Goal: Transaction & Acquisition: Download file/media

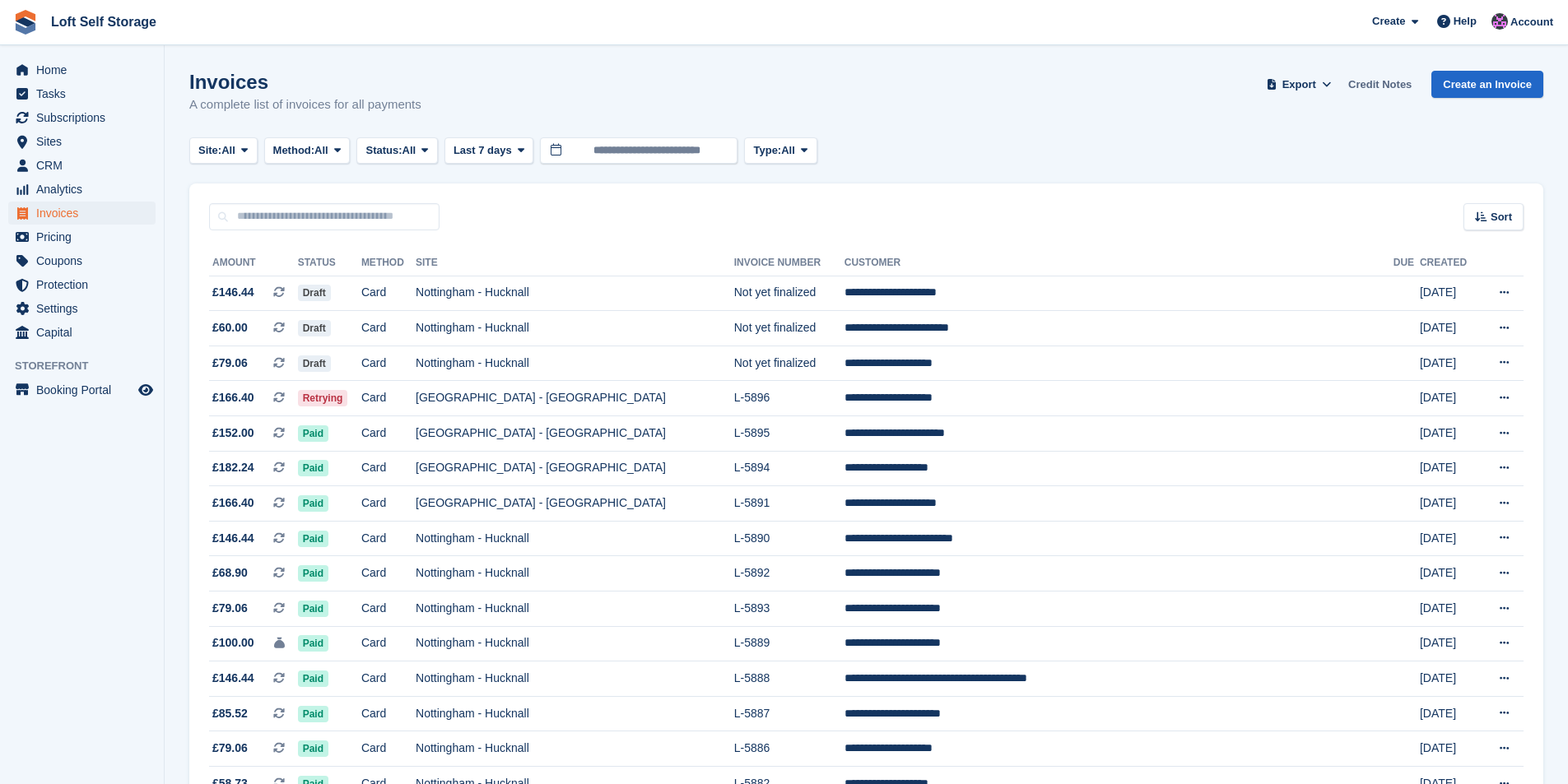
click at [1403, 77] on link "Credit Notes" at bounding box center [1380, 85] width 77 height 27
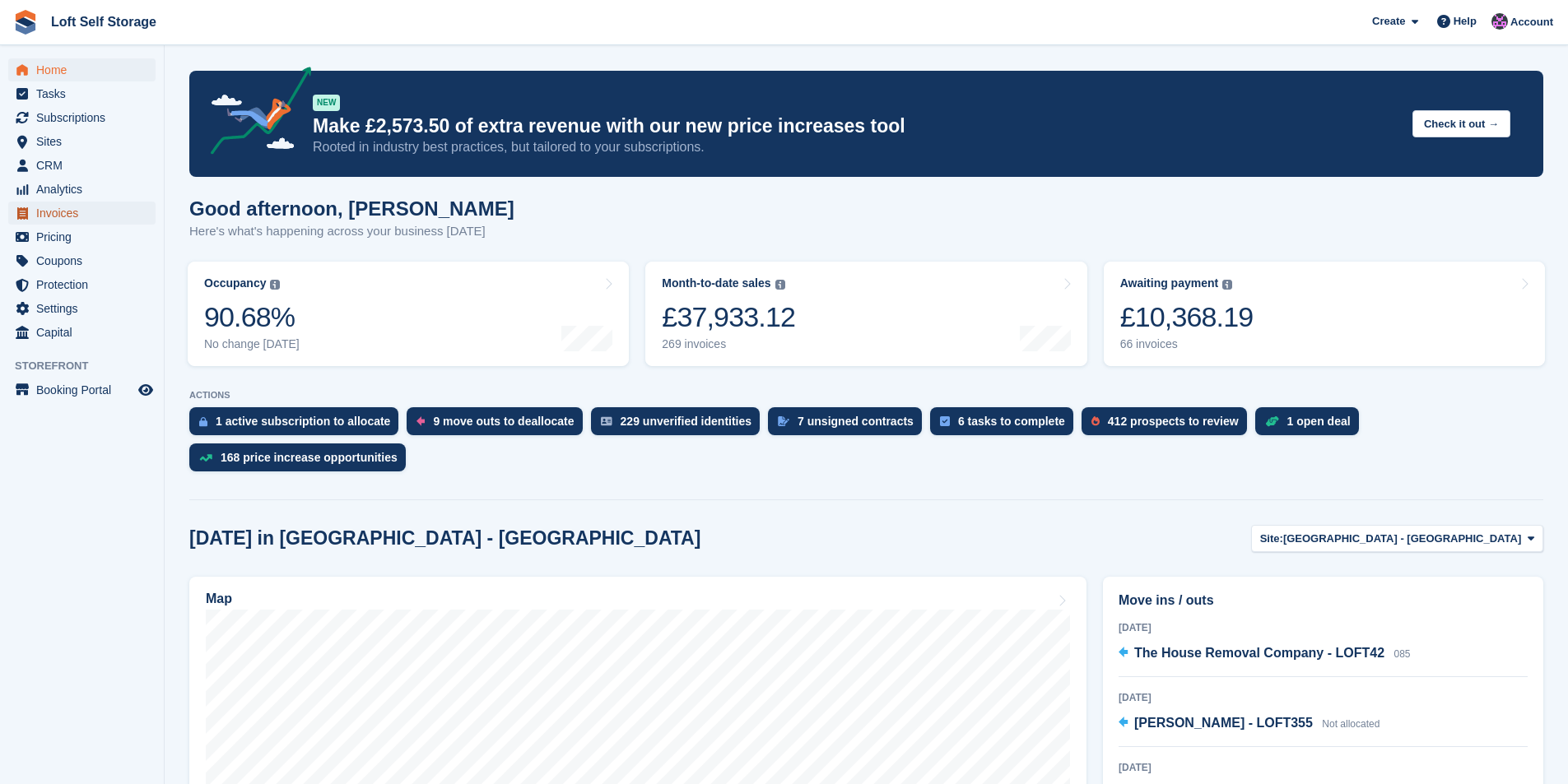
click at [101, 207] on span "Invoices" at bounding box center [86, 214] width 99 height 23
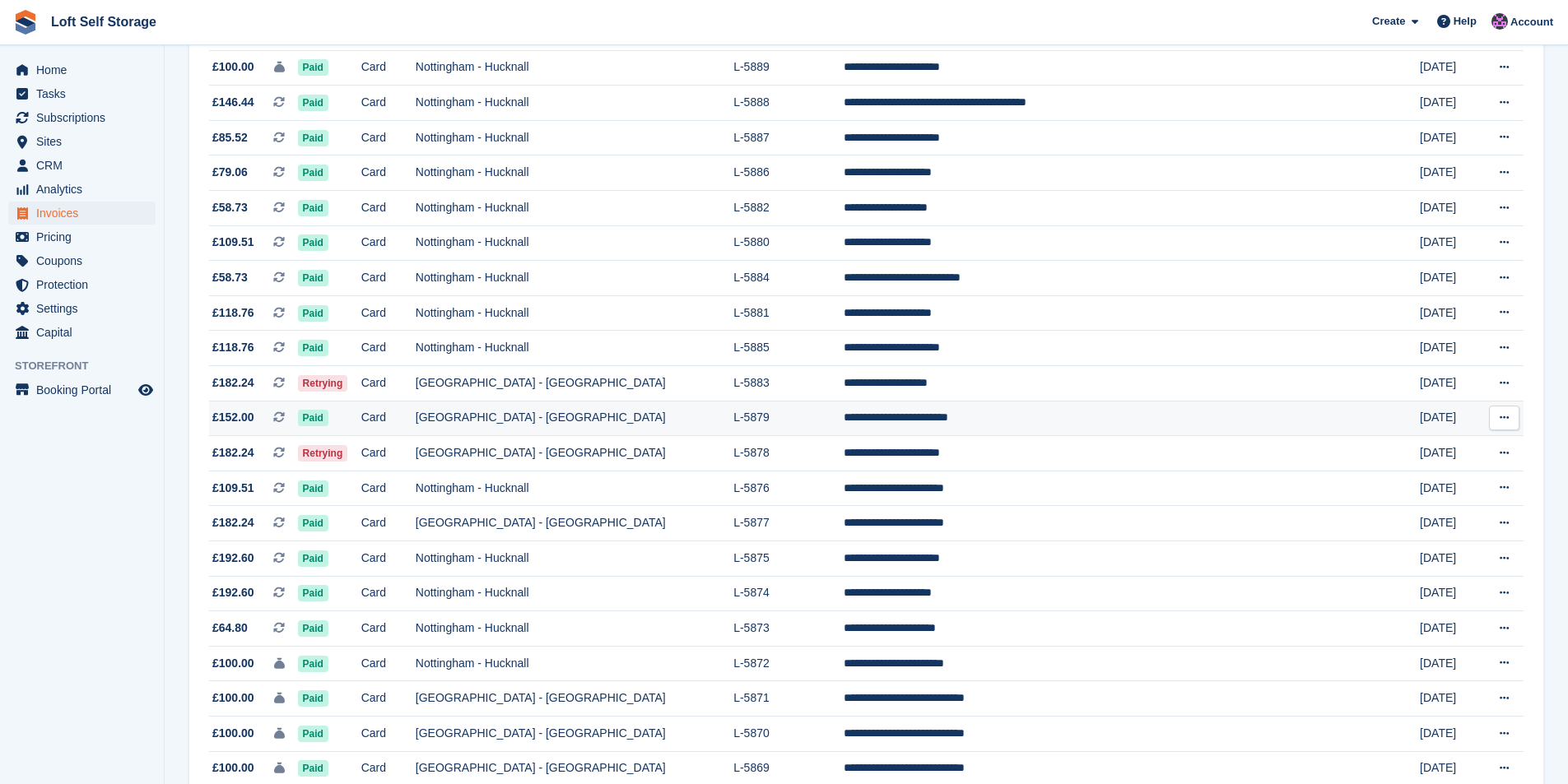
scroll to position [905, 0]
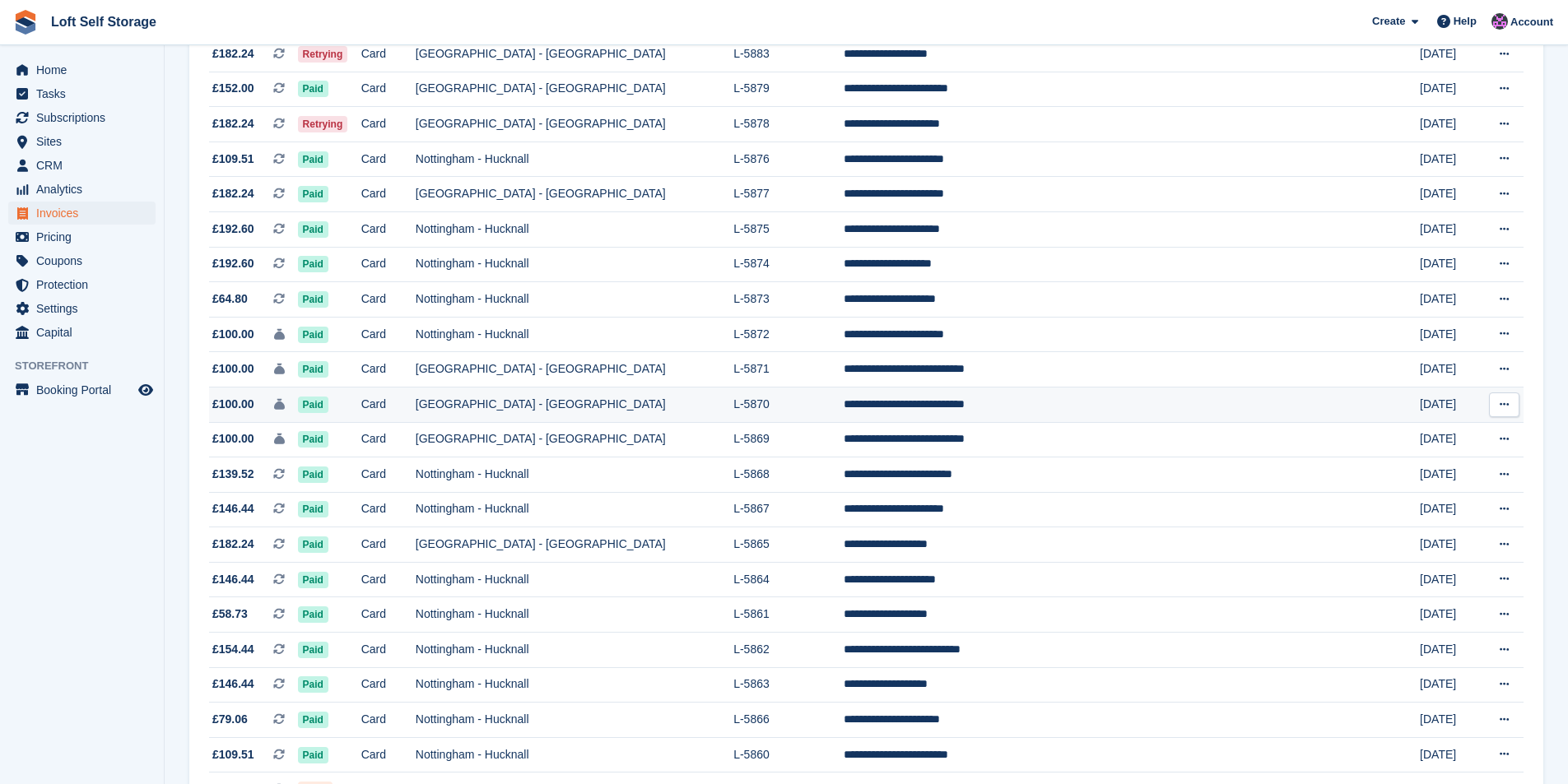
click at [656, 401] on td "[GEOGRAPHIC_DATA] - [GEOGRAPHIC_DATA]" at bounding box center [575, 404] width 318 height 36
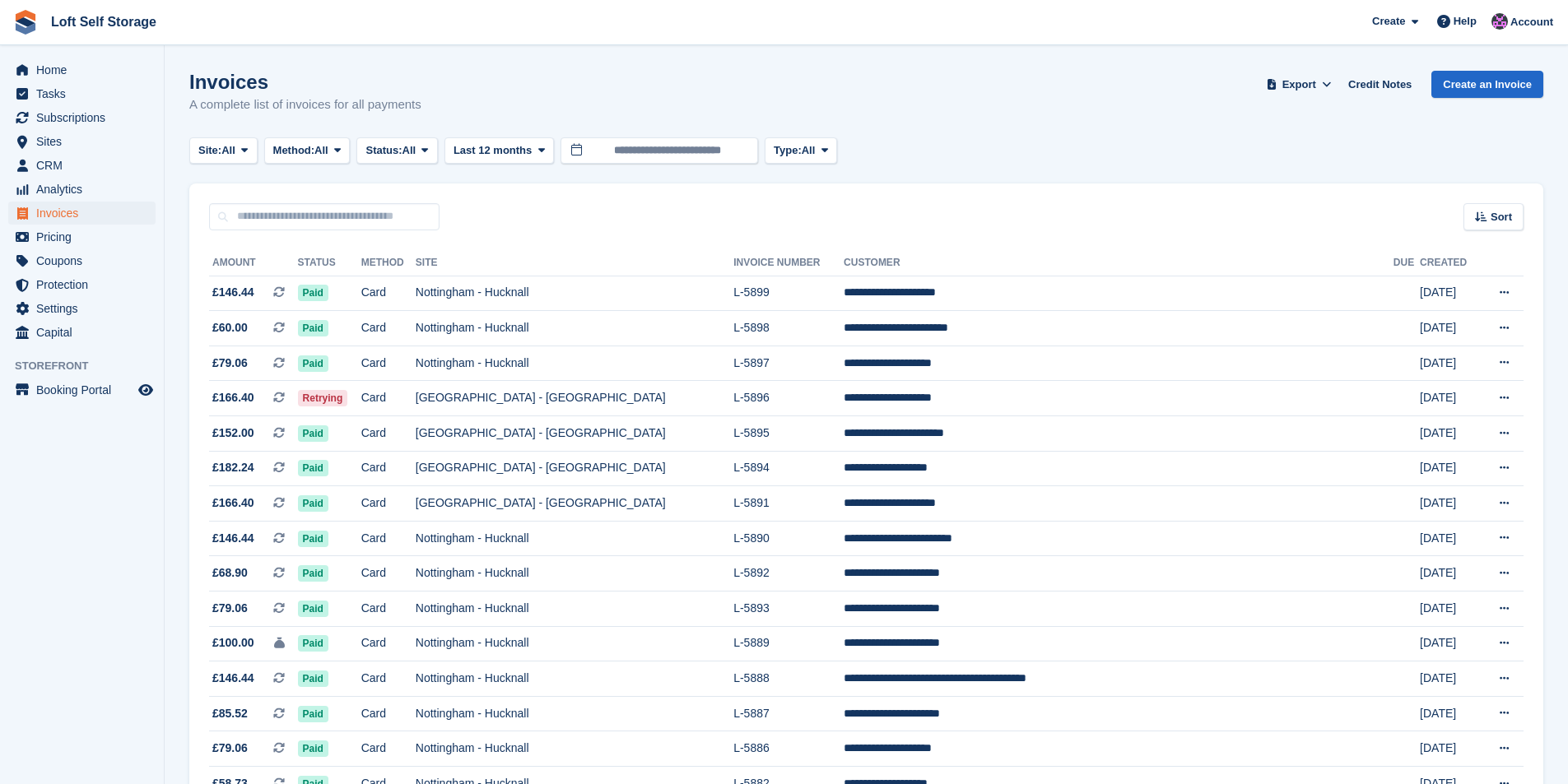
scroll to position [905, 0]
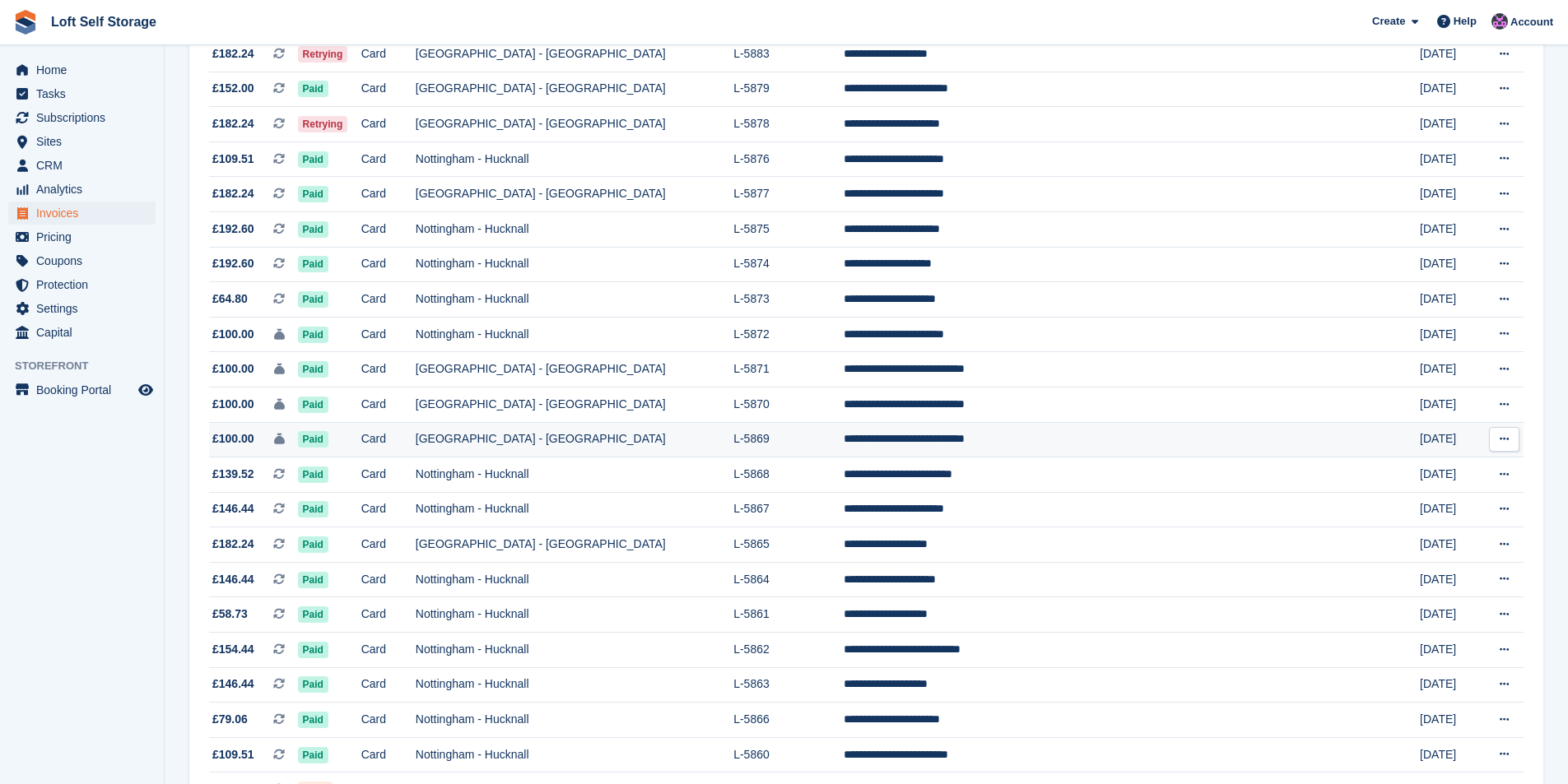
click at [597, 445] on td "[GEOGRAPHIC_DATA] - [GEOGRAPHIC_DATA]" at bounding box center [575, 440] width 318 height 36
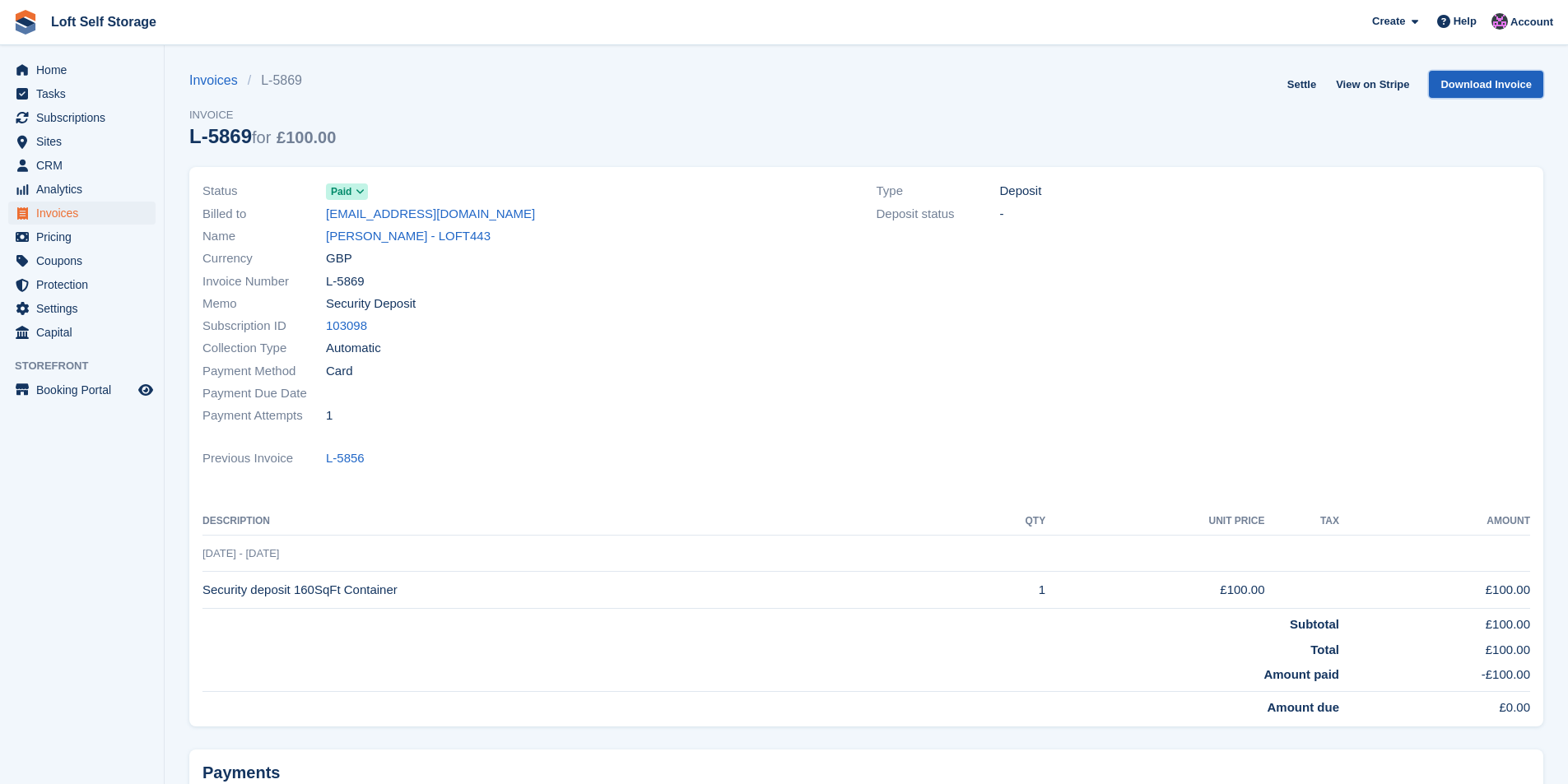
click at [1469, 83] on link "Download Invoice" at bounding box center [1486, 85] width 115 height 27
click at [67, 215] on span "Invoices" at bounding box center [86, 214] width 99 height 23
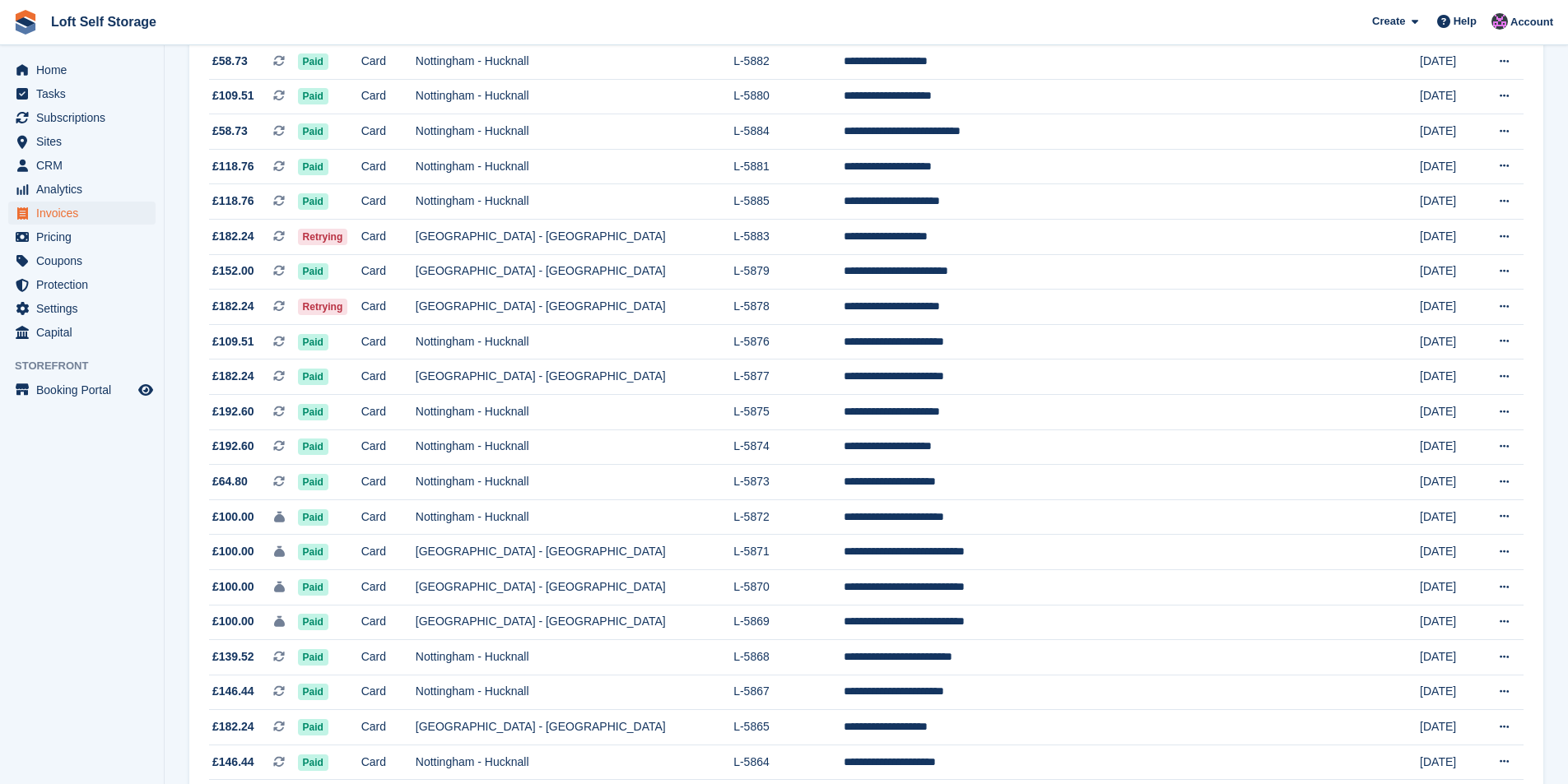
scroll to position [905, 0]
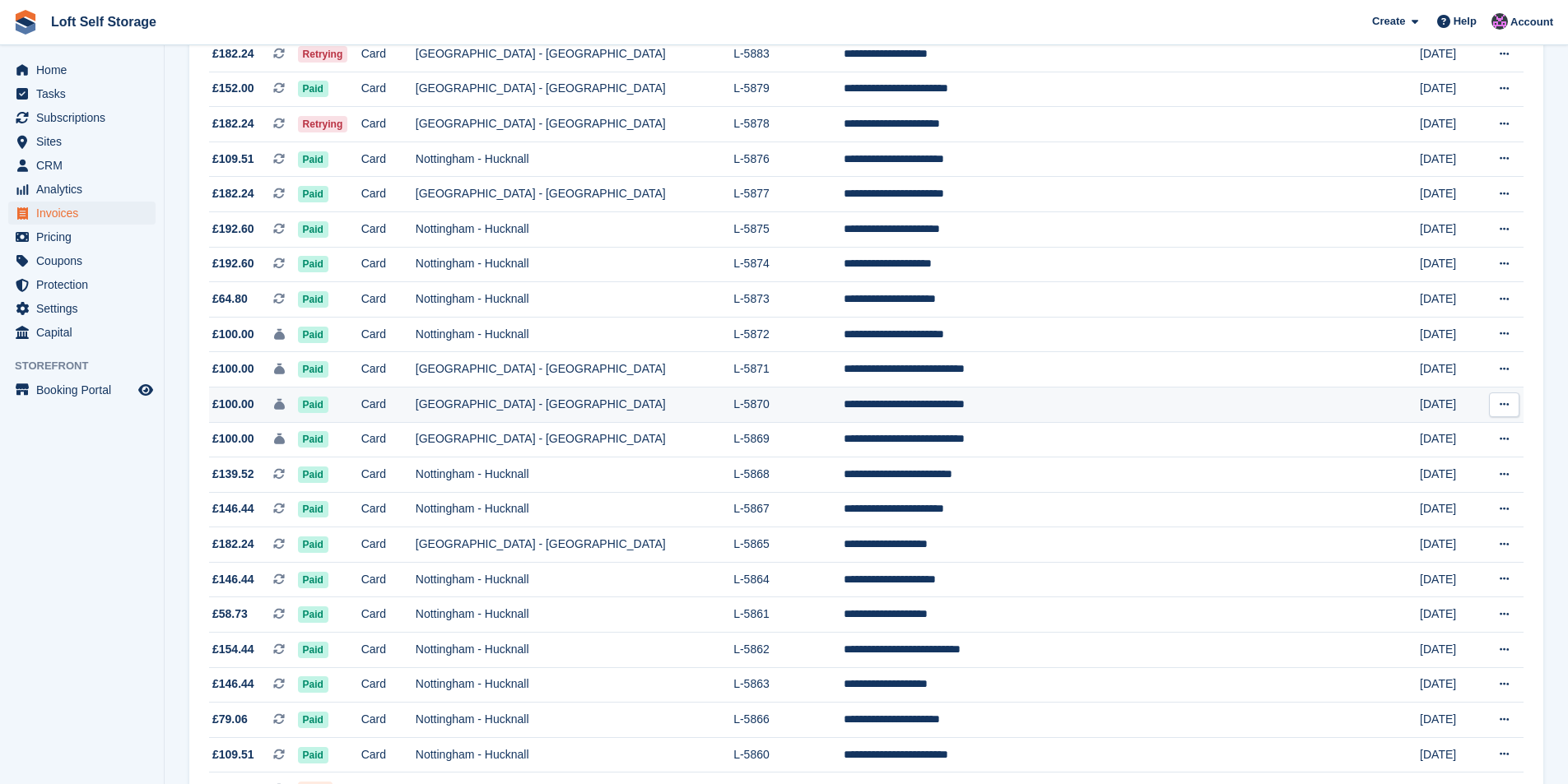
click at [630, 407] on td "[GEOGRAPHIC_DATA] - [GEOGRAPHIC_DATA]" at bounding box center [575, 404] width 318 height 36
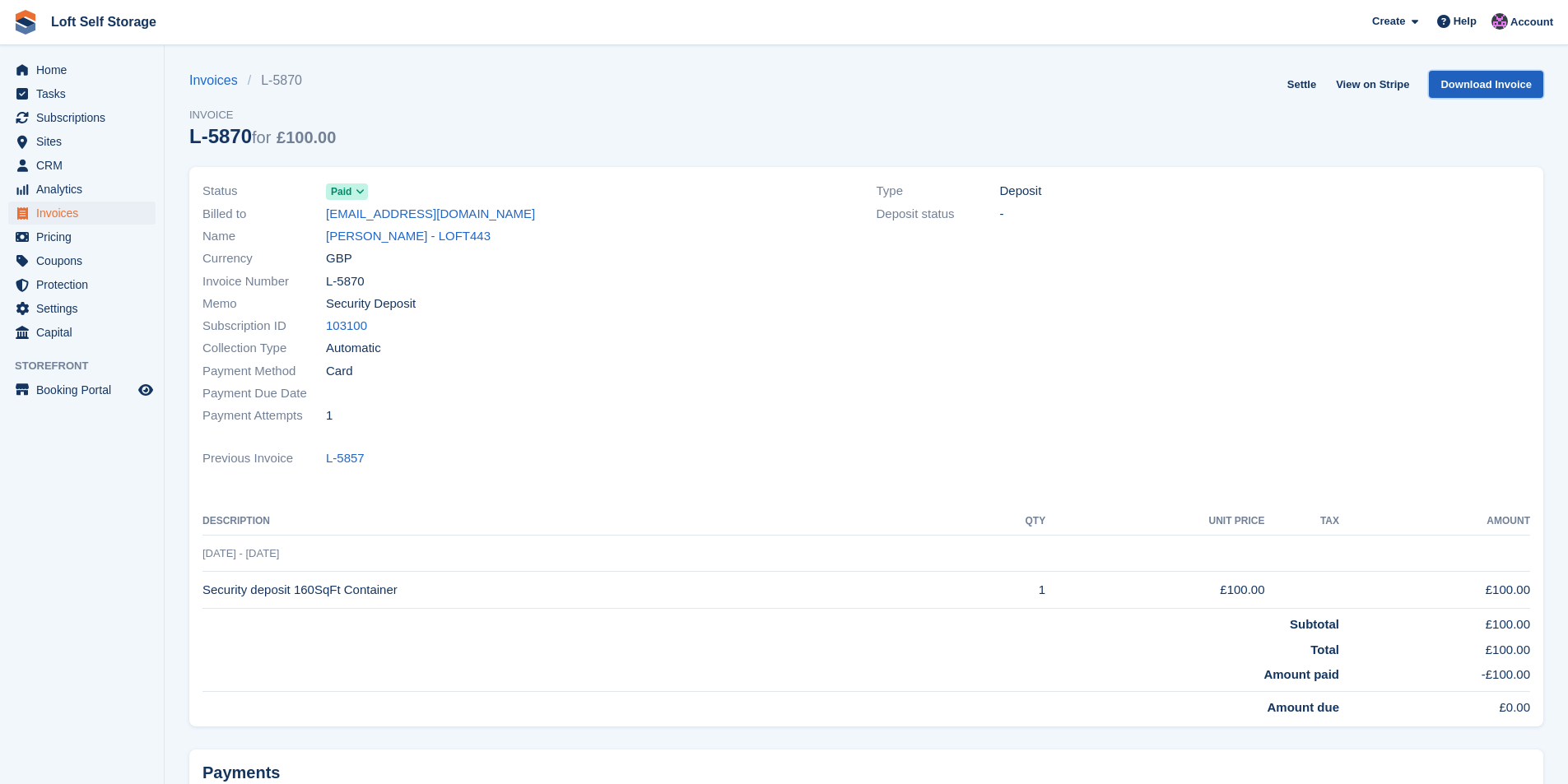
click at [1469, 75] on link "Download Invoice" at bounding box center [1486, 85] width 115 height 27
click at [50, 211] on span "Invoices" at bounding box center [86, 214] width 99 height 23
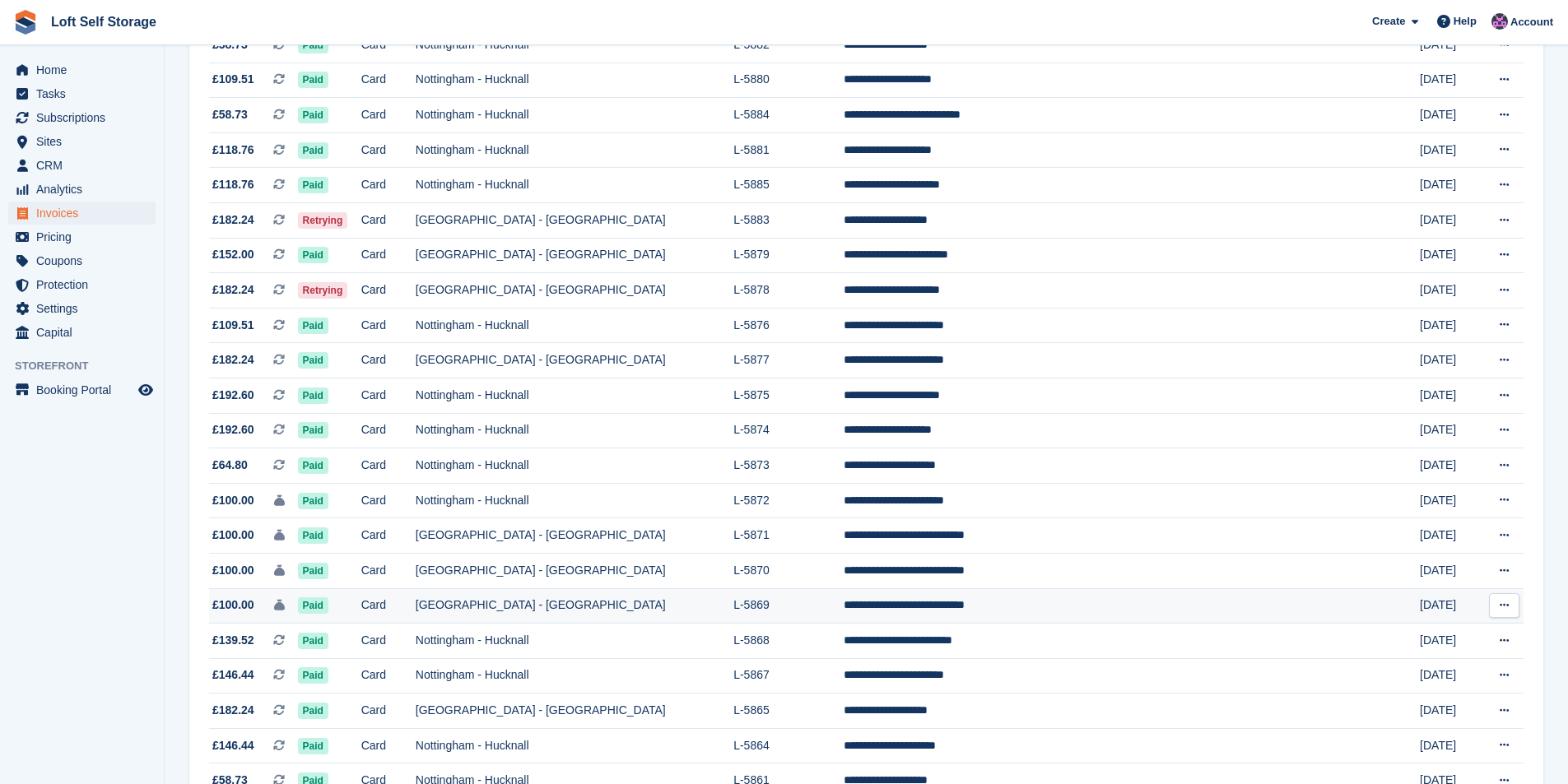
scroll to position [741, 0]
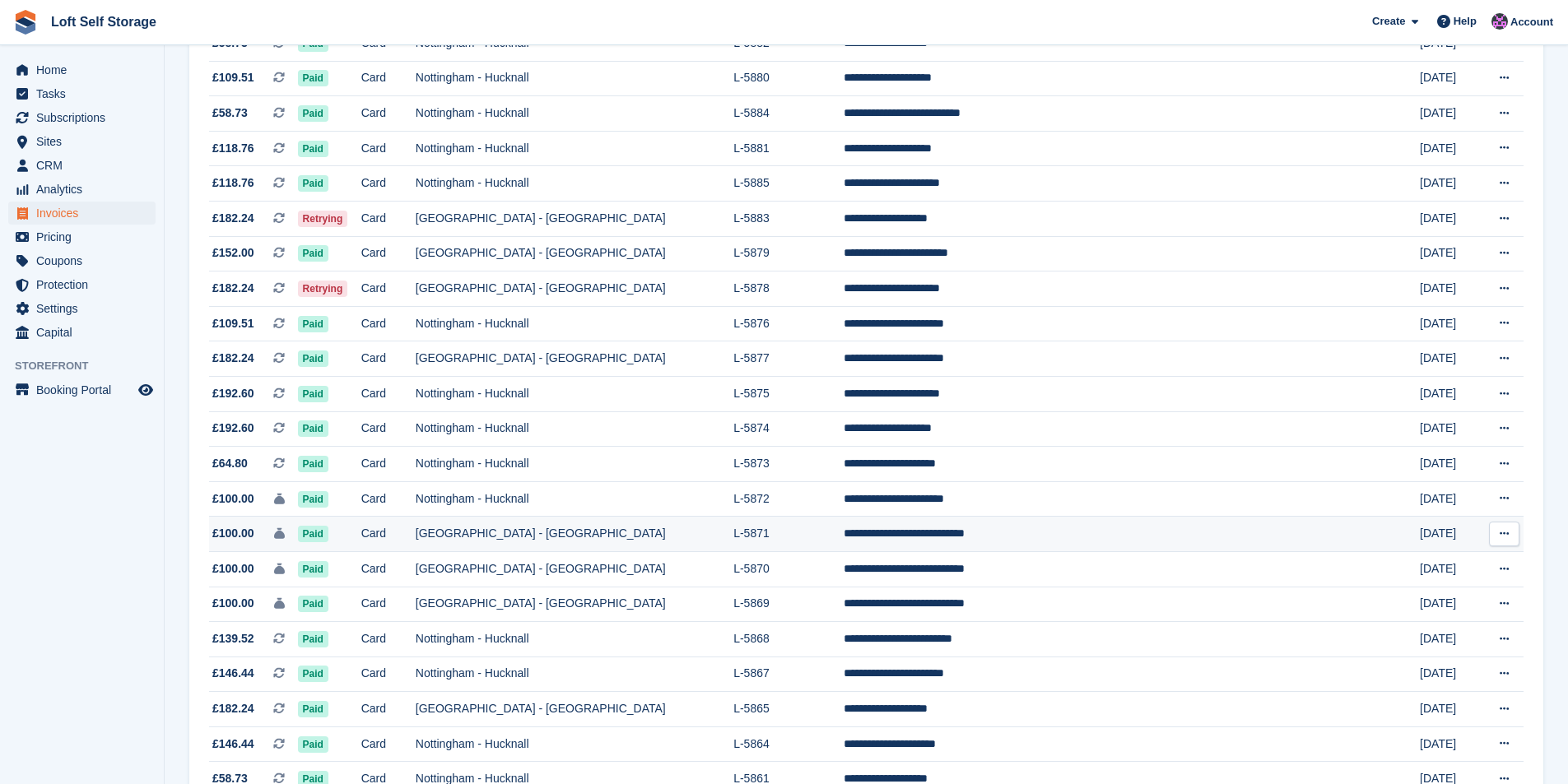
click at [712, 532] on td "[GEOGRAPHIC_DATA] - [GEOGRAPHIC_DATA]" at bounding box center [575, 534] width 318 height 36
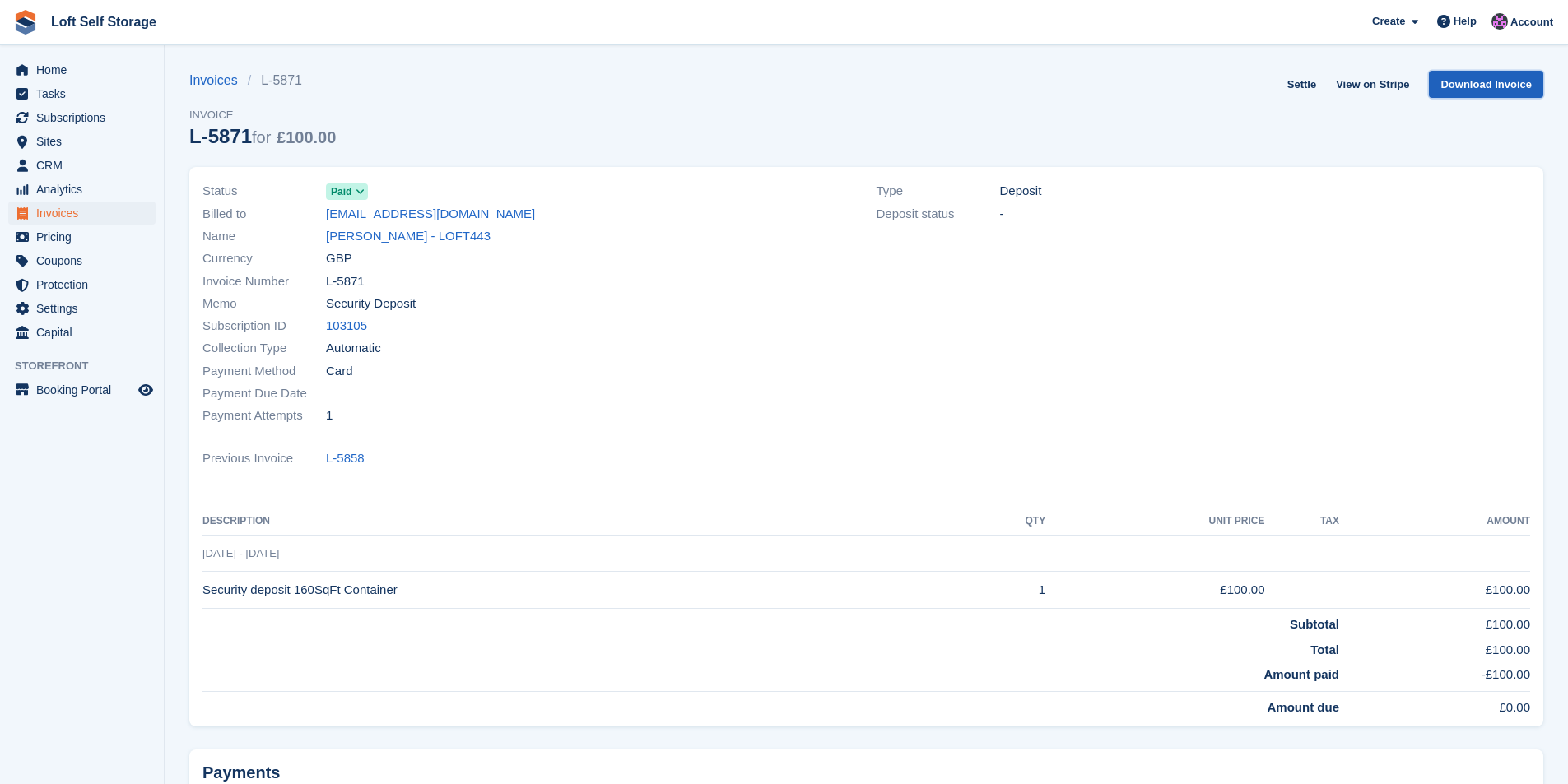
click at [1451, 83] on link "Download Invoice" at bounding box center [1486, 85] width 115 height 27
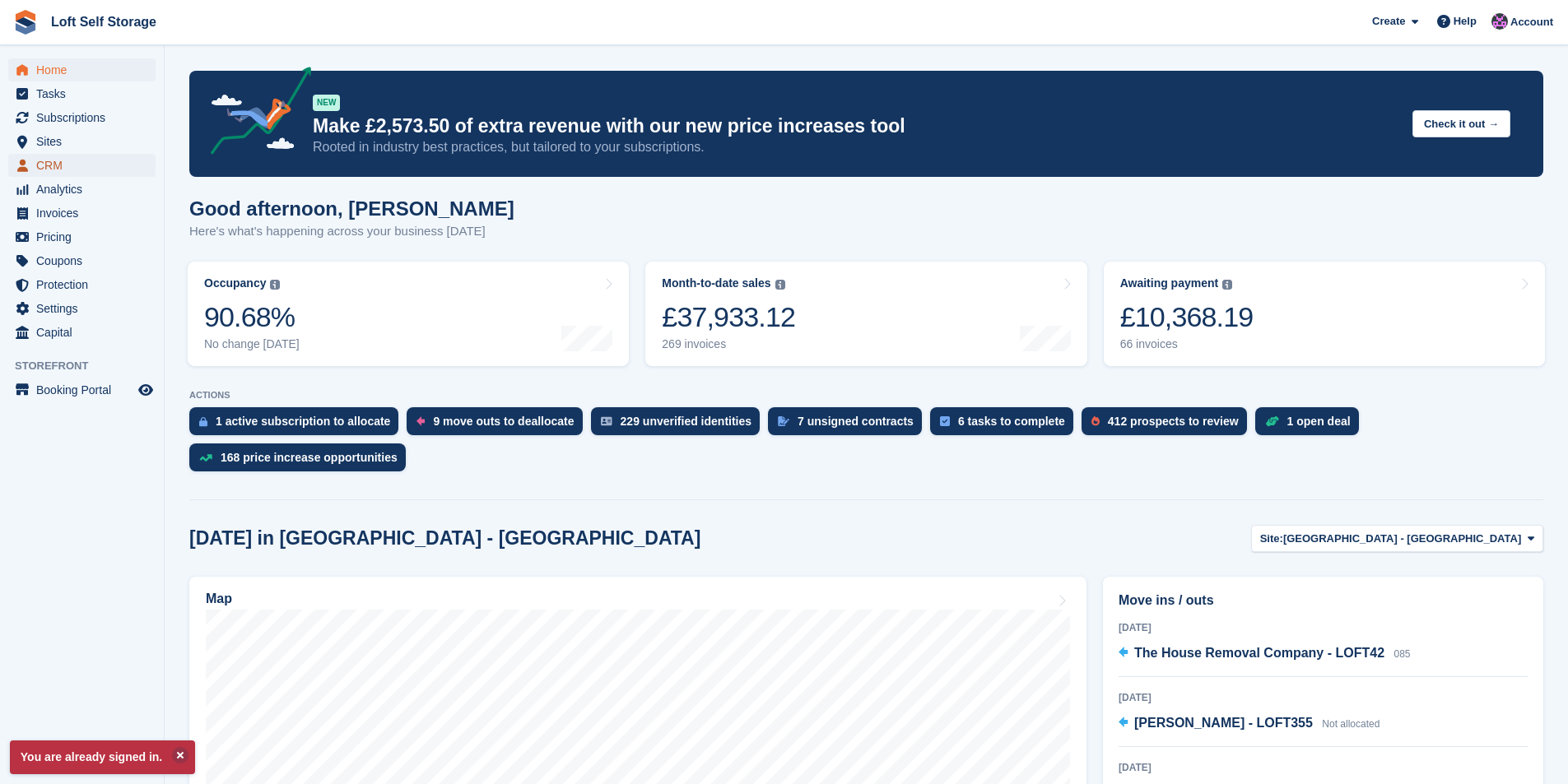
click at [56, 164] on span "CRM" at bounding box center [86, 165] width 99 height 23
